Goal: Task Accomplishment & Management: Use online tool/utility

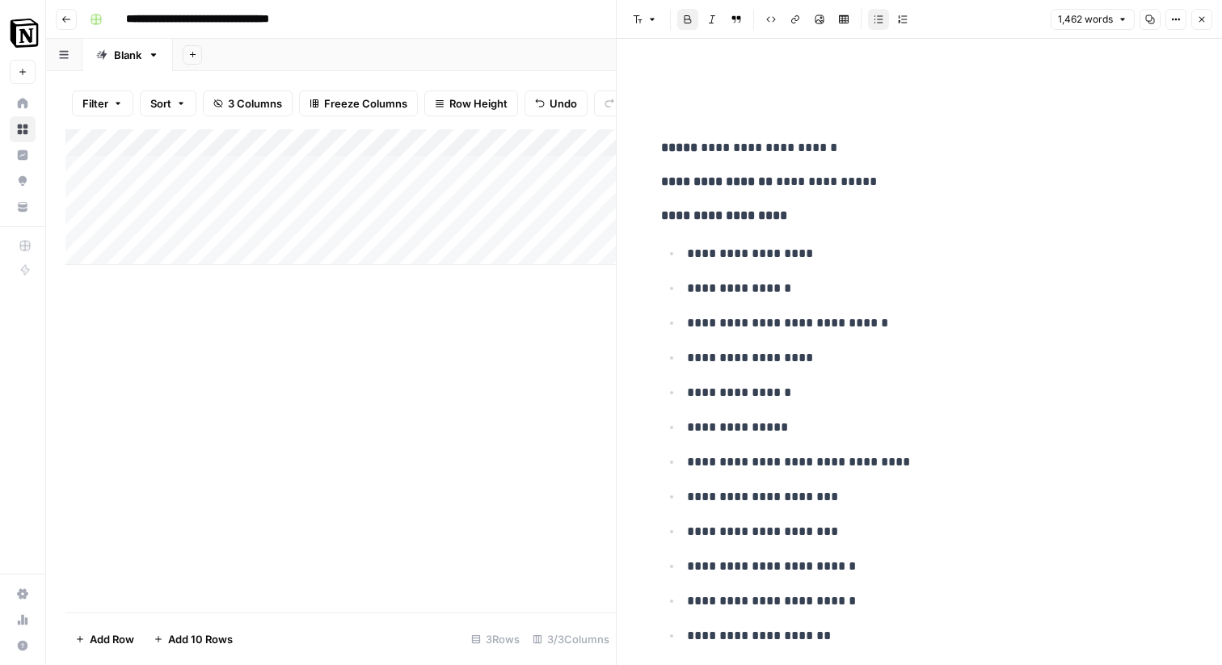
scroll to position [6986, 0]
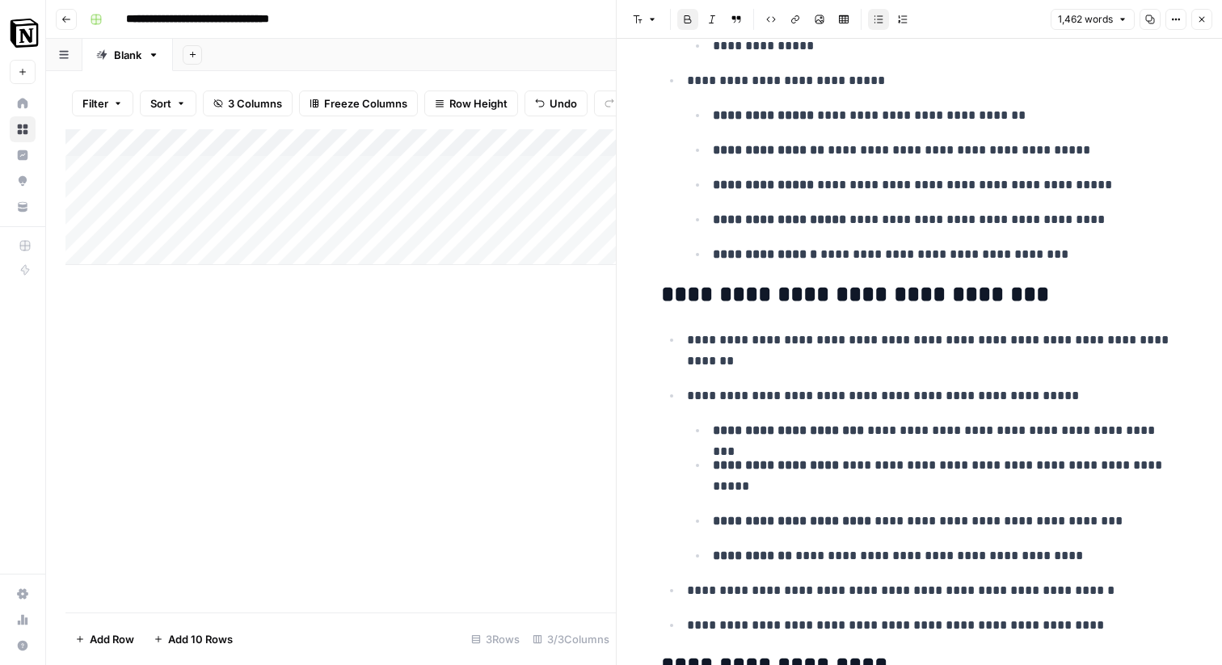
click at [1197, 21] on icon "button" at bounding box center [1202, 20] width 10 height 10
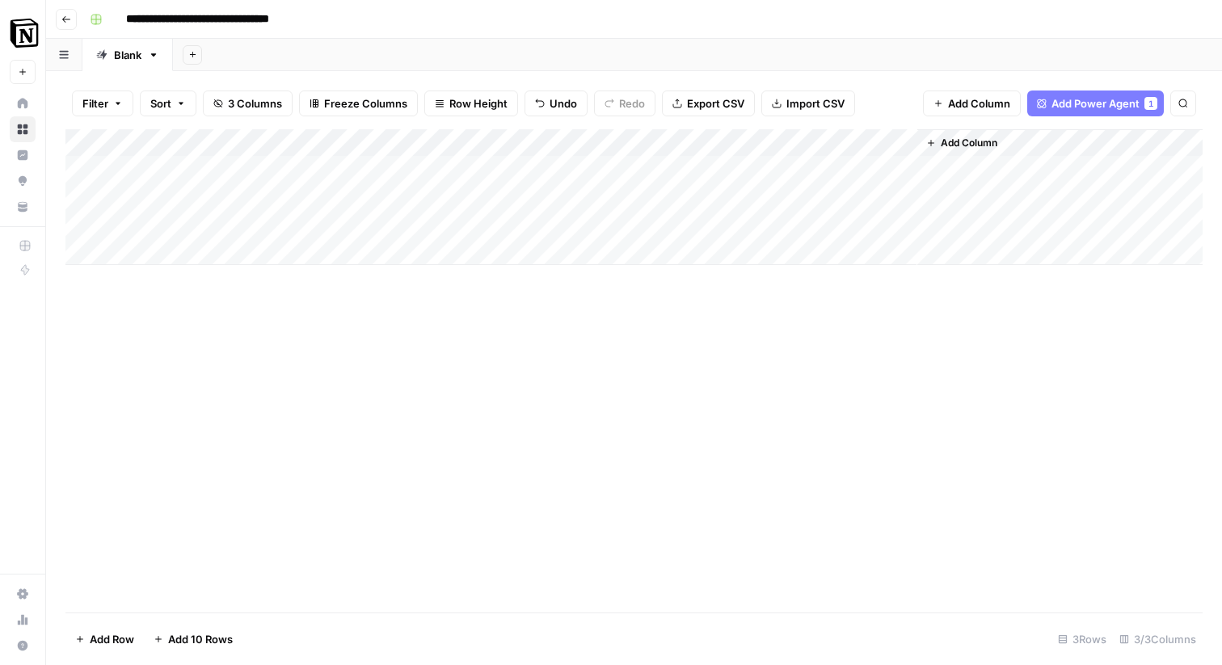
click at [573, 382] on div "Add Column" at bounding box center [633, 370] width 1137 height 483
click at [236, 162] on div "Add Column" at bounding box center [633, 197] width 1137 height 136
click at [901, 170] on div "Add Column" at bounding box center [633, 197] width 1137 height 136
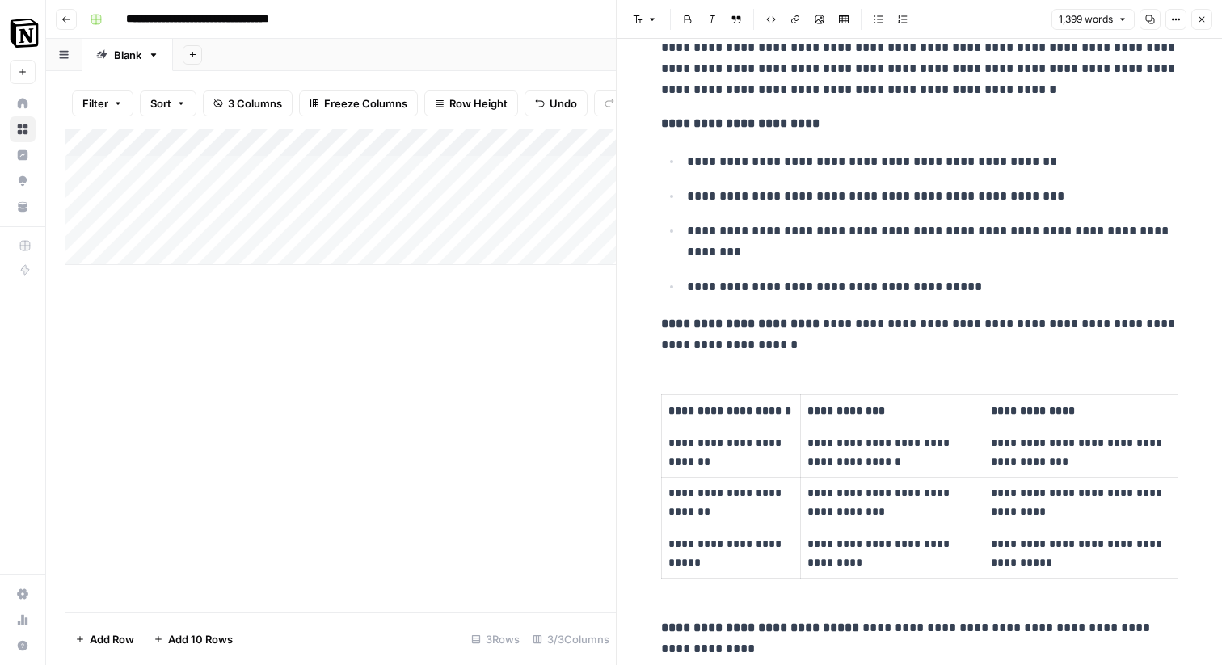
scroll to position [2050, 0]
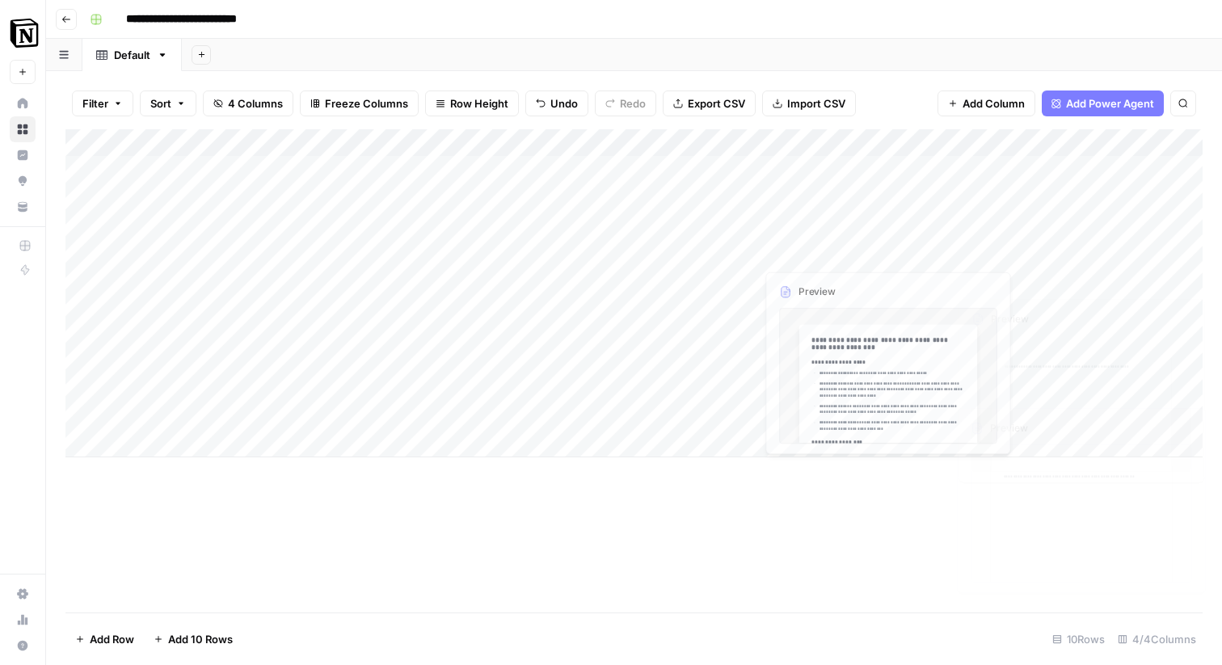
scroll to position [0, 108]
click at [788, 606] on div "Add Column" at bounding box center [633, 370] width 1137 height 483
